Goal: Find specific page/section: Find specific page/section

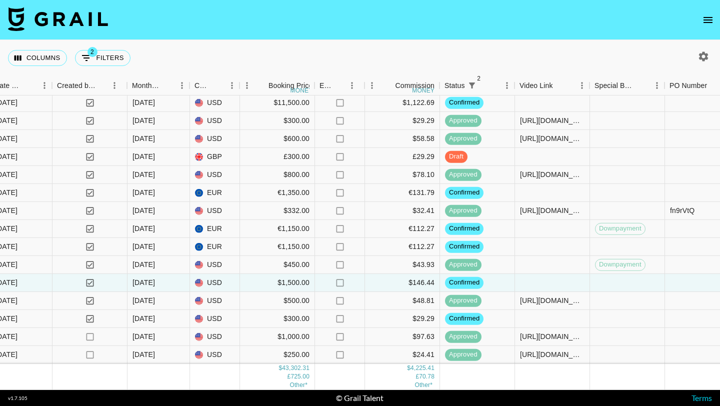
scroll to position [888, 566]
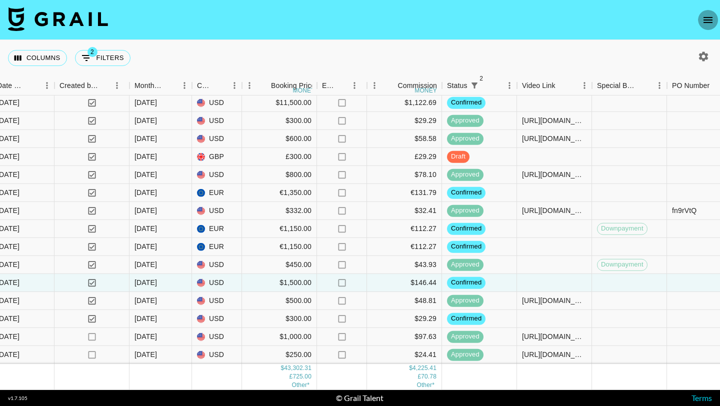
click at [706, 25] on icon "open drawer" at bounding box center [708, 20] width 12 height 12
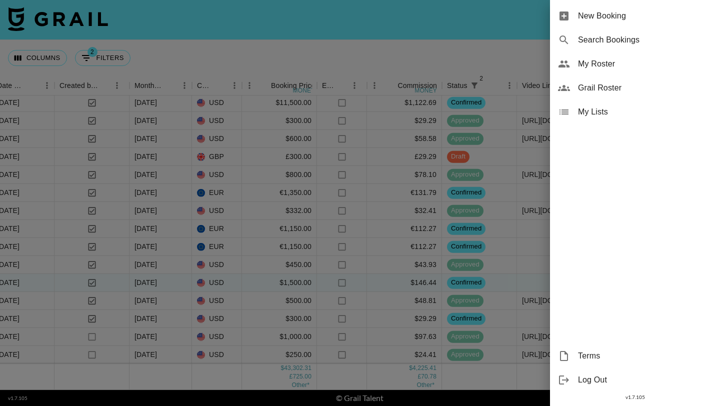
click at [608, 64] on span "My Roster" at bounding box center [645, 64] width 134 height 12
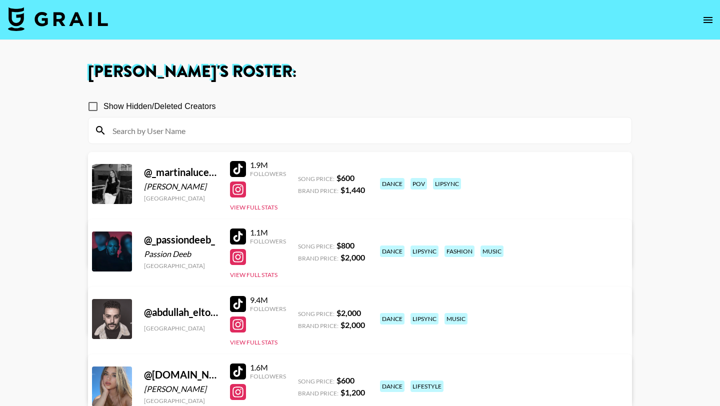
click at [241, 131] on input at bounding box center [366, 131] width 519 height 16
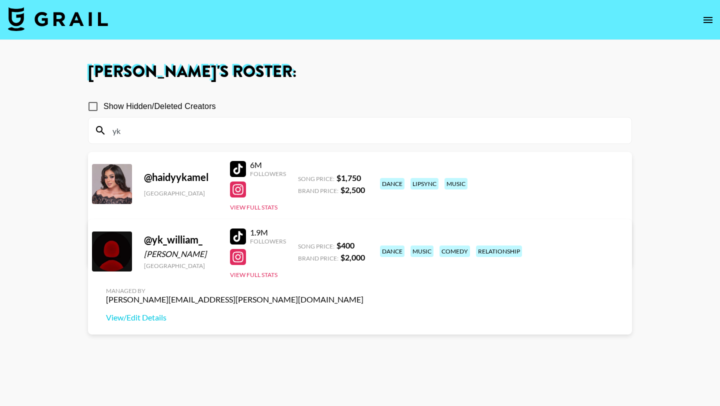
type input "yk"
click at [242, 237] on div at bounding box center [238, 237] width 16 height 16
click at [234, 124] on input "yk" at bounding box center [366, 131] width 519 height 16
